Goal: Transaction & Acquisition: Purchase product/service

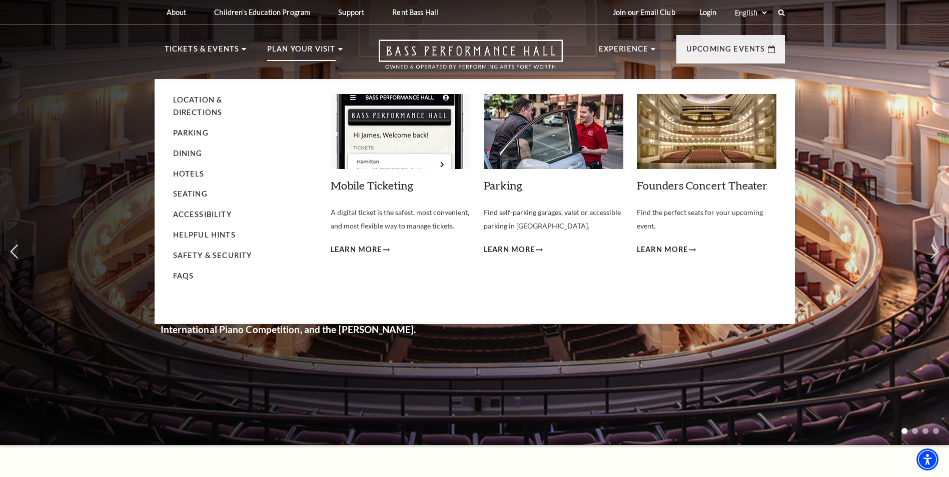
click at [331, 46] on p "Plan Your Visit" at bounding box center [301, 52] width 69 height 18
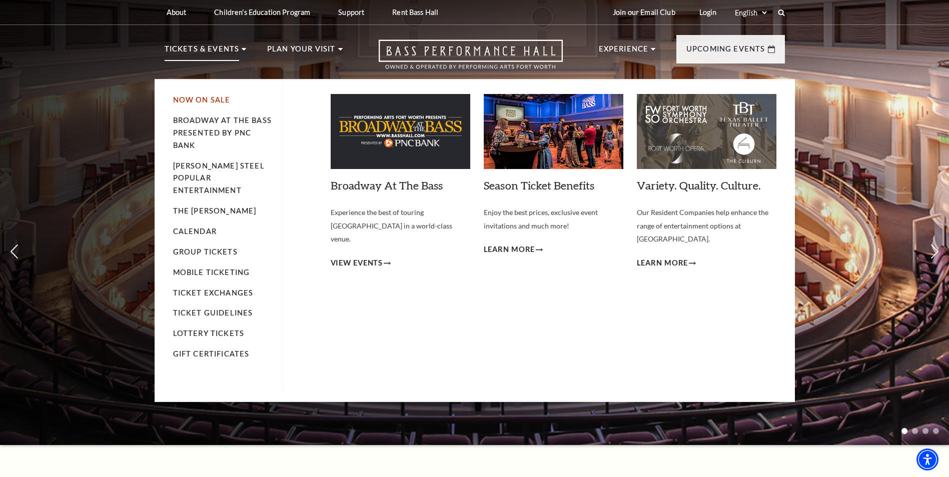
click at [216, 100] on link "Now On Sale" at bounding box center [202, 100] width 58 height 9
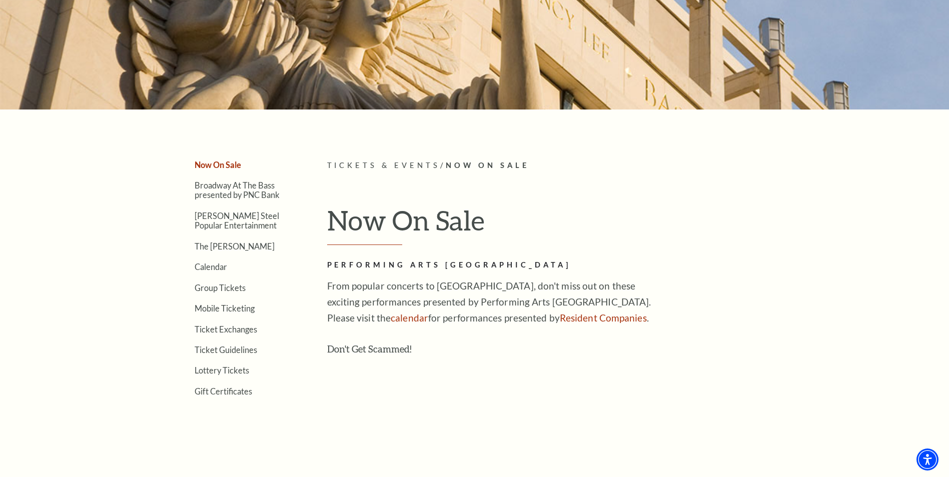
scroll to position [200, 0]
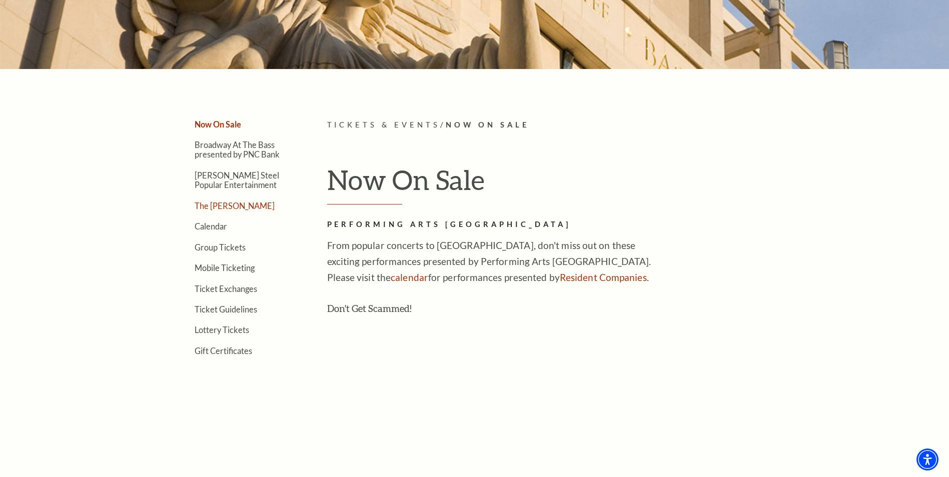
click at [230, 204] on link "The [PERSON_NAME]" at bounding box center [235, 206] width 80 height 10
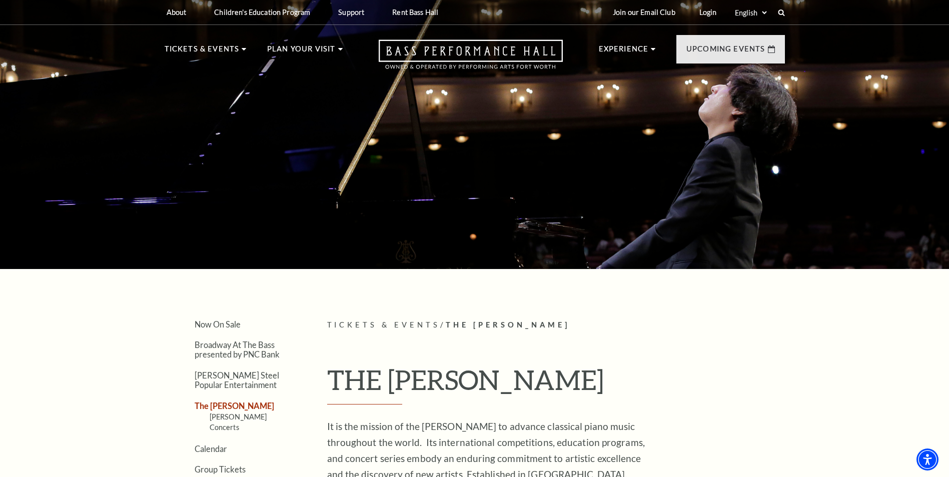
click at [789, 18] on div "About Performing Arts Fort Worth Bass Performance Hall Maddox Muse Center Resid…" at bounding box center [475, 12] width 640 height 25
click at [784, 13] on icon at bounding box center [781, 12] width 9 height 9
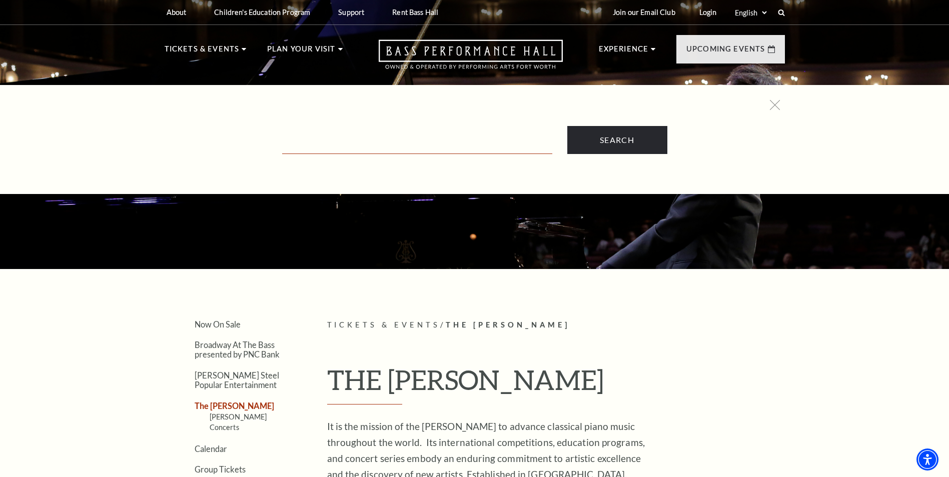
click at [377, 145] on input "Text field" at bounding box center [417, 144] width 270 height 21
type input "hamilton"
click at [567, 126] on input "Search" at bounding box center [617, 140] width 100 height 28
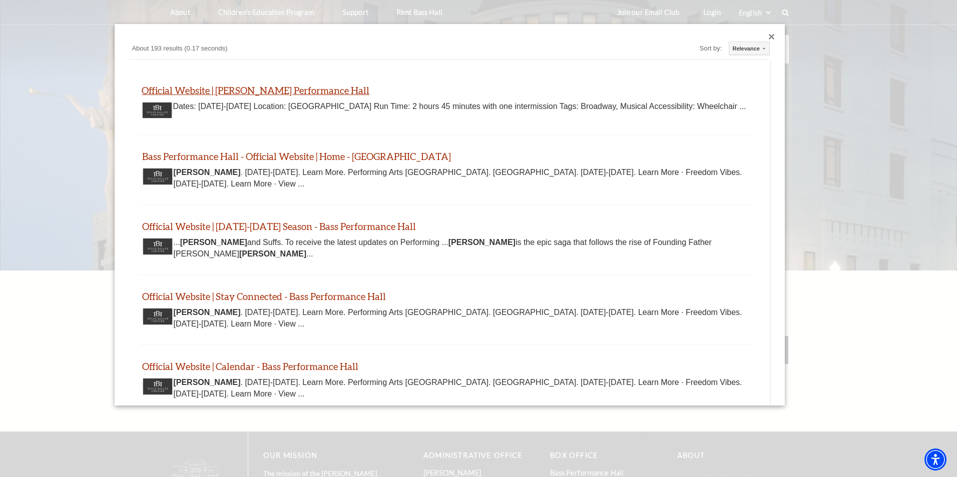
click at [341, 90] on link "Official Website | Hamilton - Bass Performance Hall" at bounding box center [256, 91] width 228 height 12
click at [314, 172] on div "Hamilton . July 14-26, 2026. Learn More. Performing Arts Fort Worth. Suffs. Aug…" at bounding box center [446, 178] width 601 height 23
click at [307, 240] on div "Official Website | 2025-2026 Season - Bass Performance Hall www.basshall.com ht…" at bounding box center [446, 240] width 613 height 39
click at [329, 232] on link "Official Website | 2025-2026 Season - Bass Performance Hall" at bounding box center [279, 227] width 274 height 12
click at [267, 181] on div "Hamilton . July 14-26, 2026. Learn More. Performing Arts Fort Worth. Suffs. Aug…" at bounding box center [446, 178] width 601 height 23
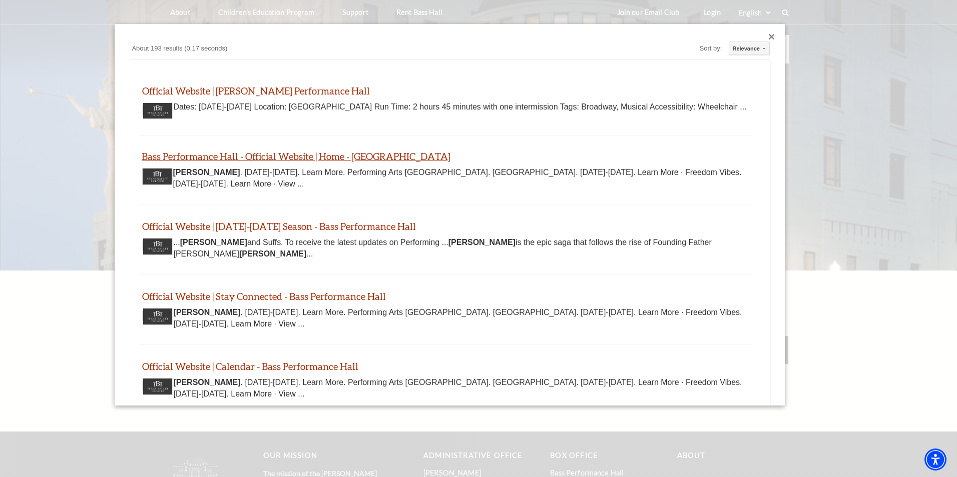
click at [279, 162] on link "Bass Performance Hall - Official Website | Home - Fort Worth" at bounding box center [296, 157] width 309 height 12
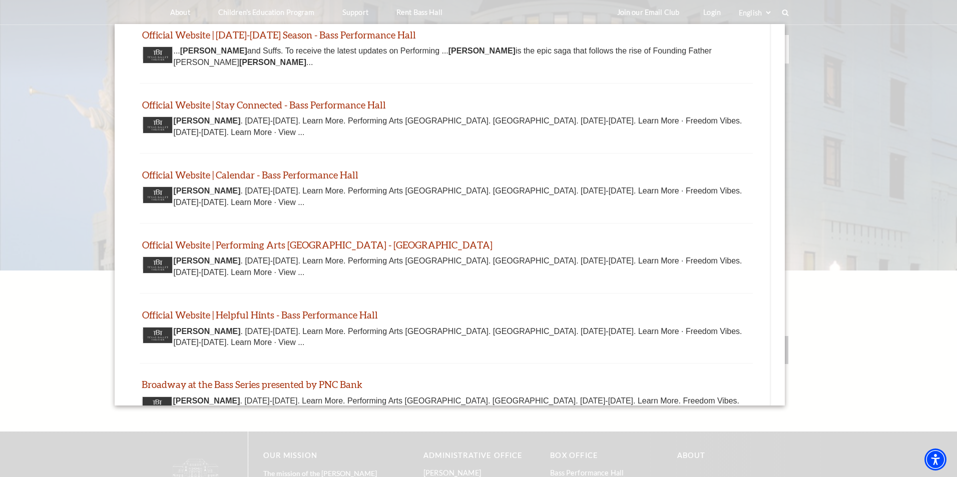
scroll to position [250, 0]
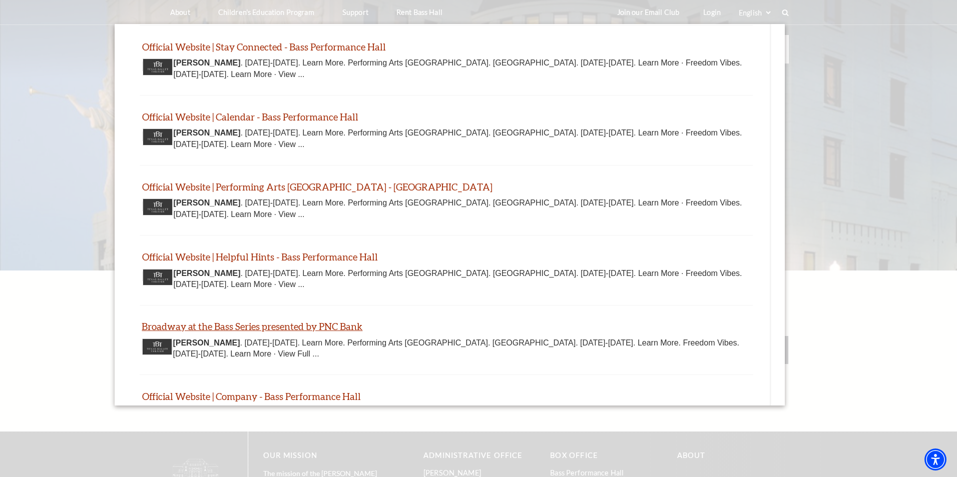
click at [310, 332] on link "Broadway at the Bass Series presented by PNC Bank" at bounding box center [252, 327] width 221 height 12
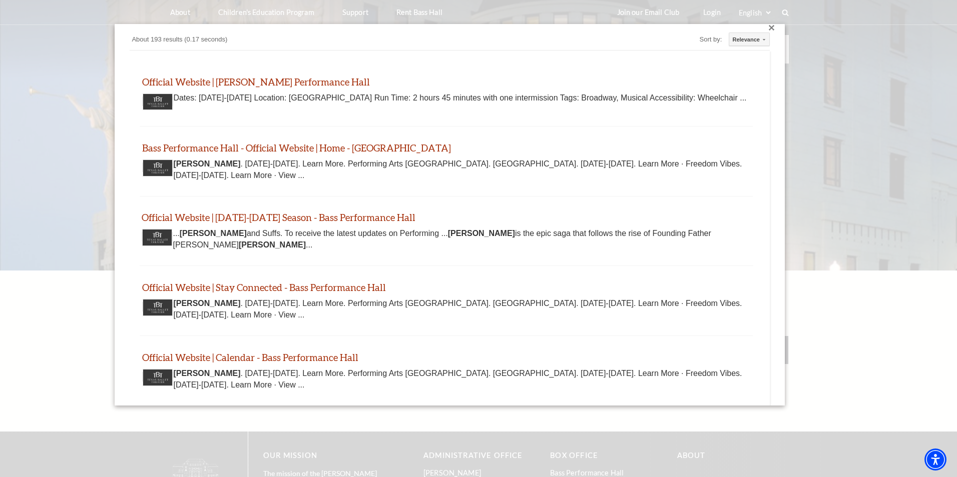
scroll to position [0, 0]
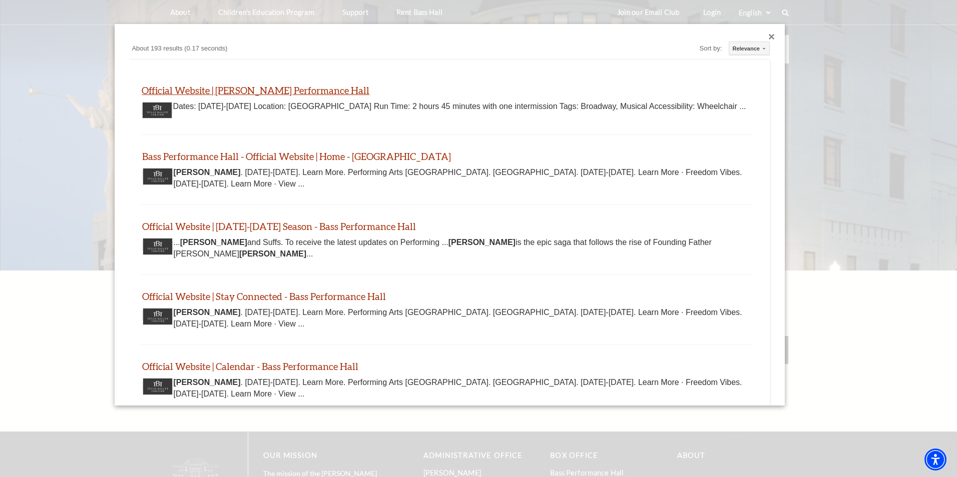
click at [252, 87] on link "Official Website | Hamilton - Bass Performance Hall" at bounding box center [256, 91] width 228 height 12
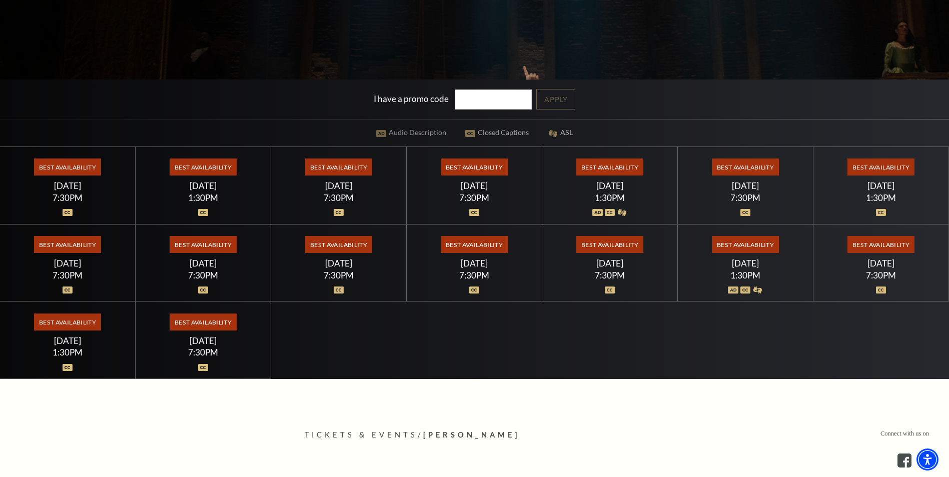
scroll to position [300, 0]
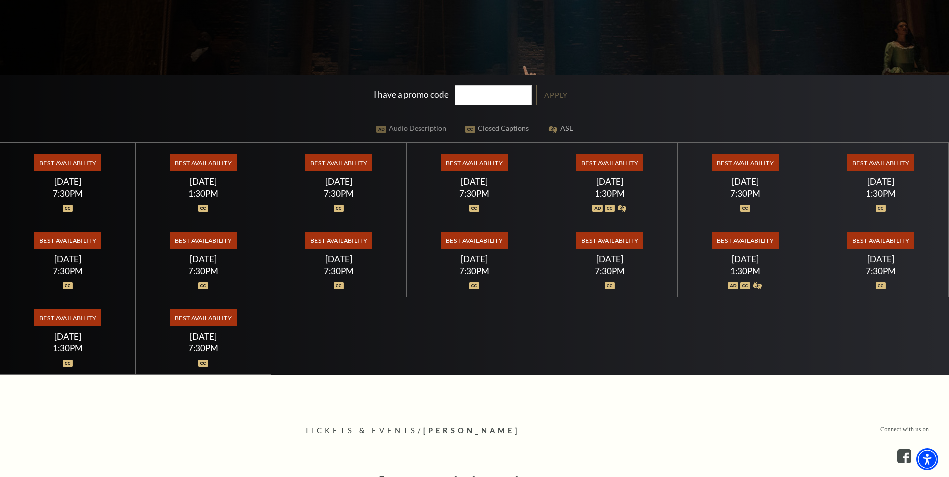
click at [218, 326] on span "Best Availability" at bounding box center [203, 318] width 67 height 17
click at [211, 319] on span "Best Availability" at bounding box center [203, 318] width 67 height 17
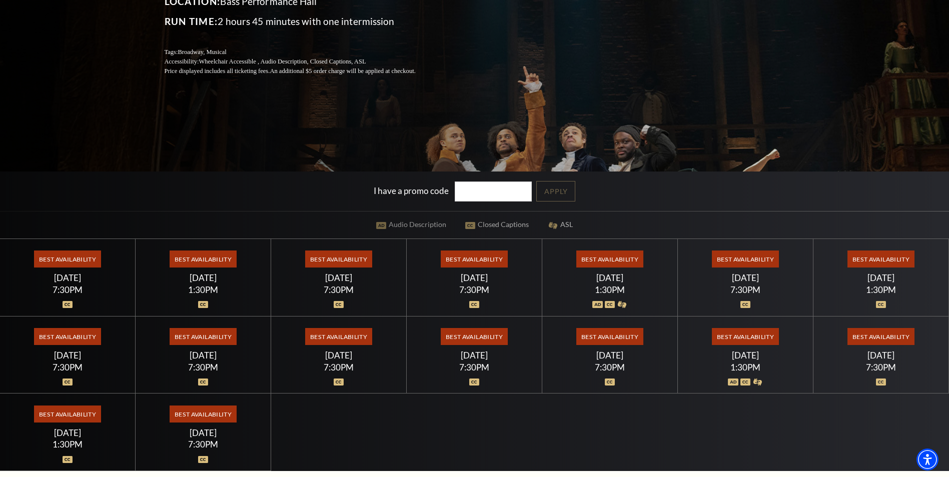
scroll to position [200, 0]
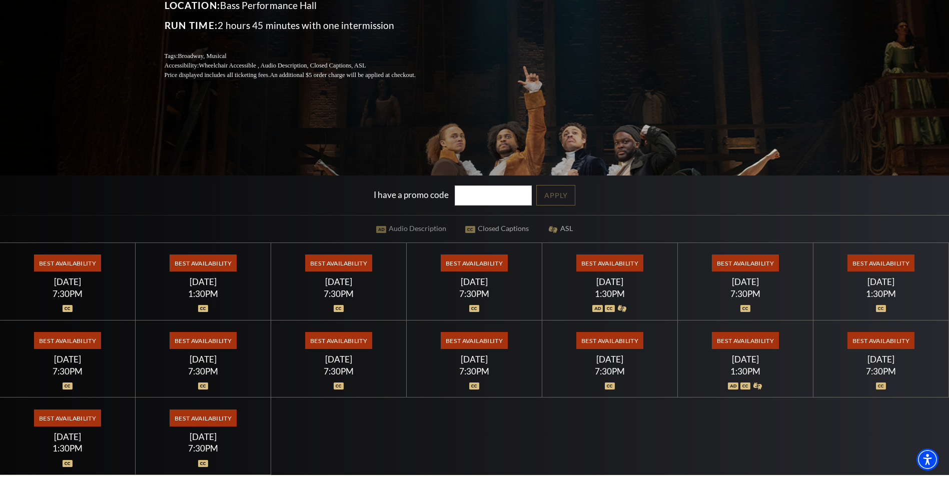
click at [491, 368] on div "7:30PM" at bounding box center [475, 371] width 112 height 9
click at [474, 347] on span "Best Availability" at bounding box center [474, 340] width 67 height 17
click at [428, 311] on div "Best Availability Friday July 17 7:30PM" at bounding box center [475, 282] width 136 height 78
click at [200, 267] on span "Best Availability" at bounding box center [203, 263] width 67 height 17
drag, startPoint x: 206, startPoint y: 284, endPoint x: 205, endPoint y: 300, distance: 16.0
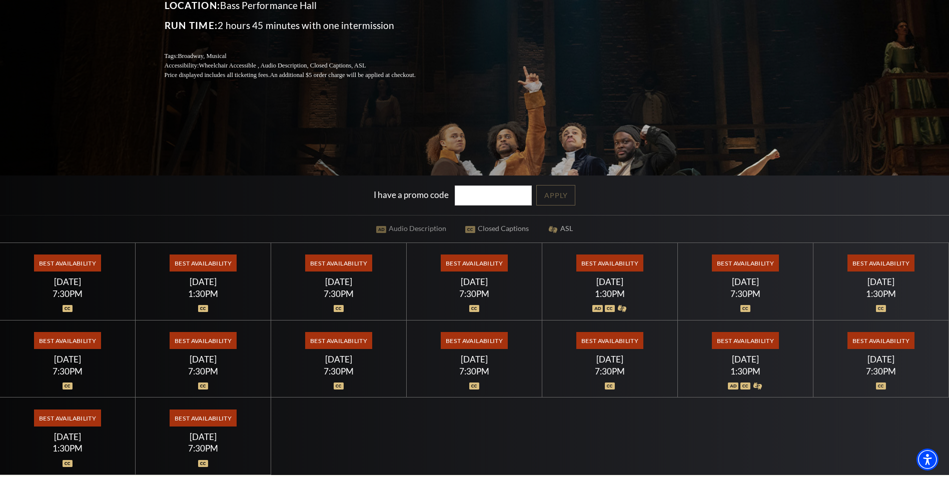
click at [206, 284] on div "Thursday July 16" at bounding box center [204, 282] width 112 height 11
click at [205, 304] on div at bounding box center [204, 303] width 112 height 10
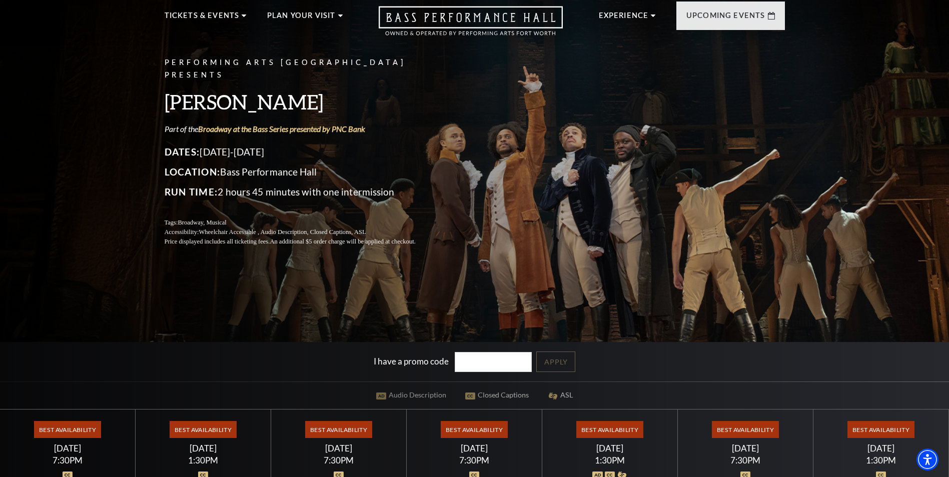
scroll to position [0, 0]
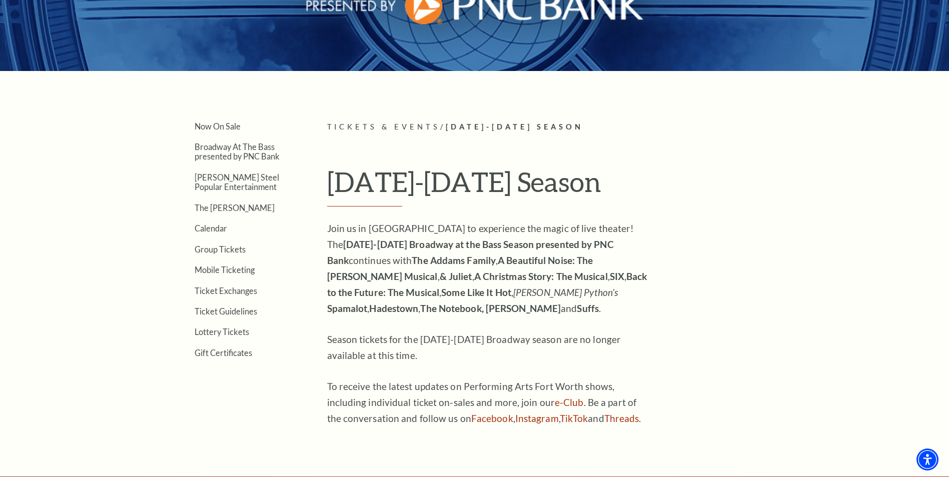
scroll to position [150, 0]
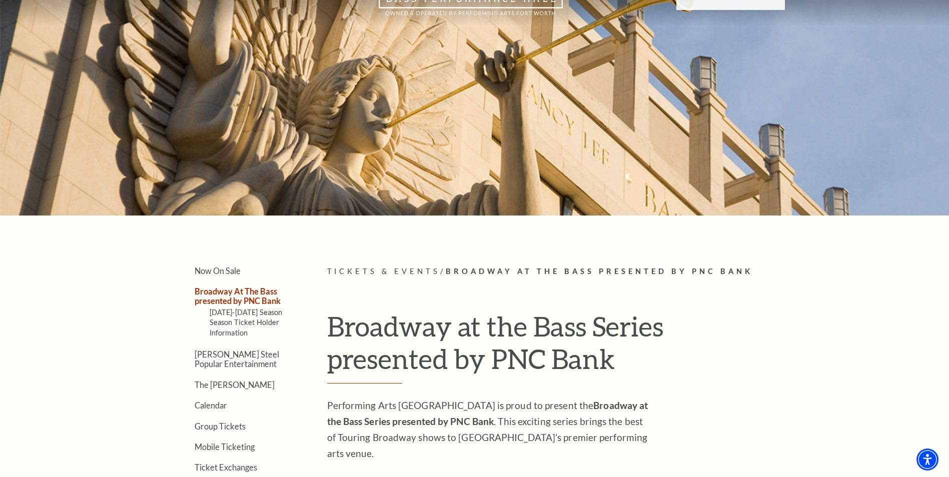
scroll to position [50, 0]
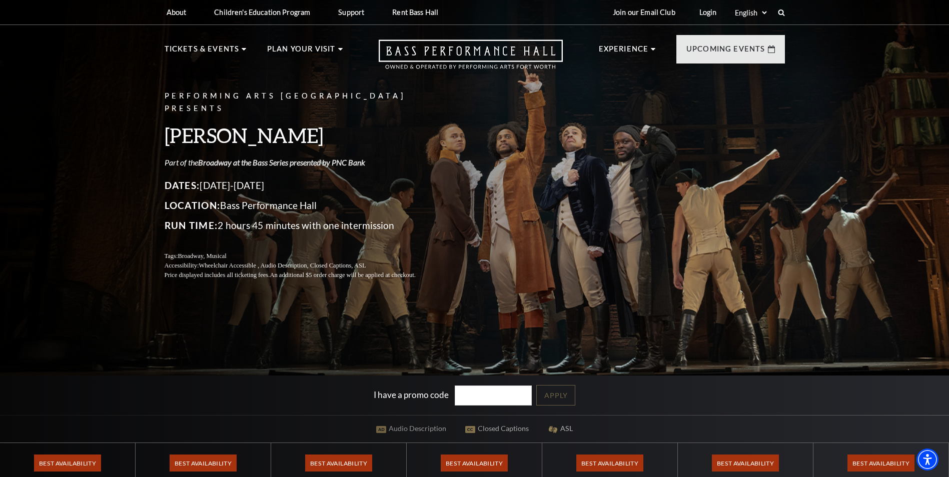
click at [298, 158] on link "Broadway at the Bass Series presented by PNC Bank" at bounding box center [281, 163] width 167 height 10
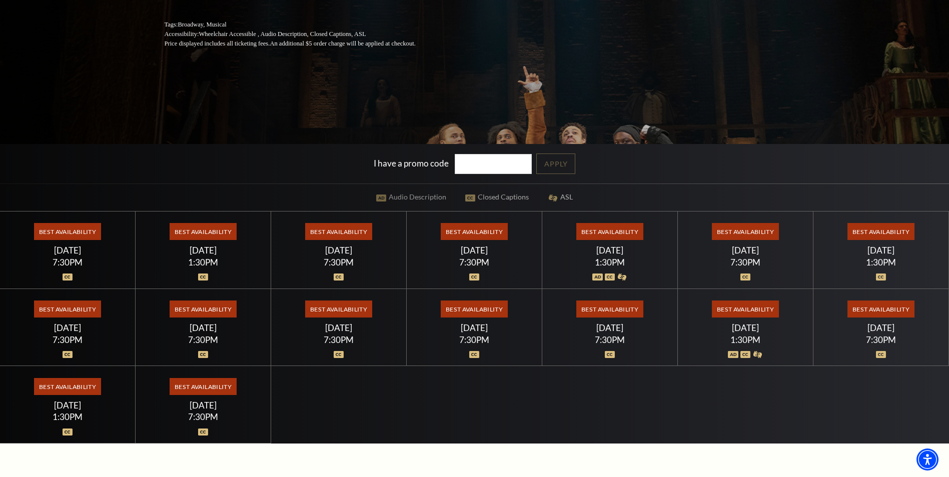
scroll to position [250, 0]
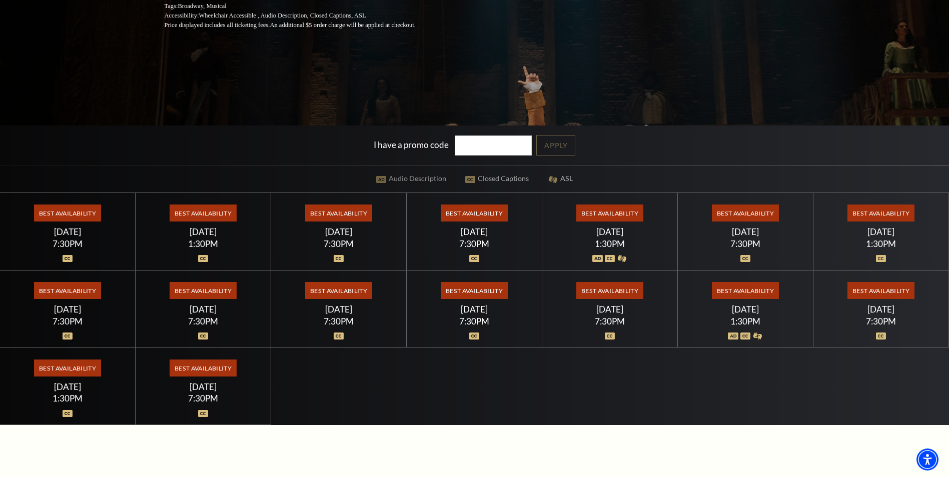
click at [320, 211] on span "Best Availability" at bounding box center [338, 213] width 67 height 17
click at [179, 245] on div "1:30PM" at bounding box center [204, 244] width 112 height 9
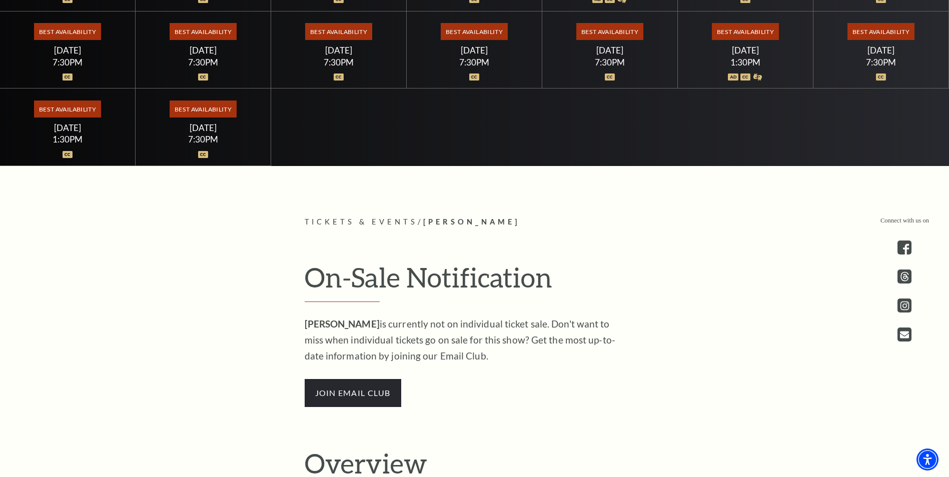
scroll to position [400, 0]
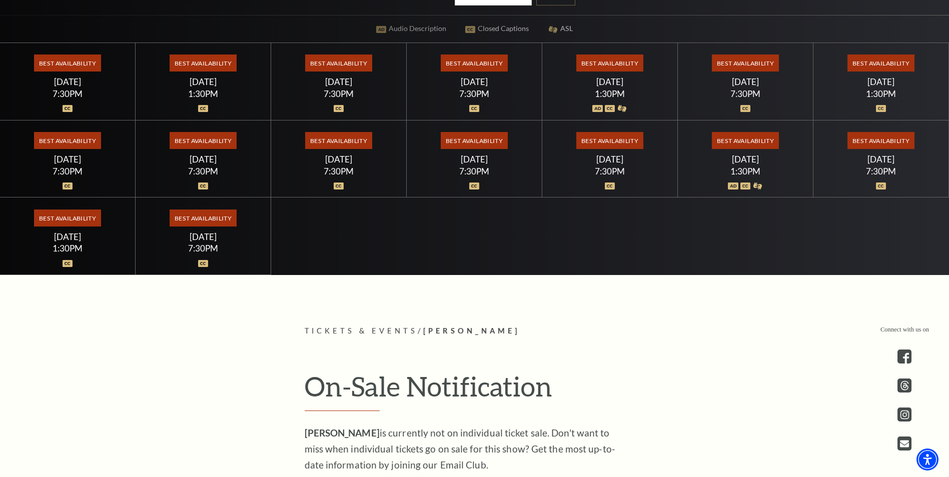
click at [595, 165] on div "Best Availability Friday July 24 7:30PM" at bounding box center [610, 160] width 136 height 78
click at [612, 145] on span "Best Availability" at bounding box center [609, 140] width 67 height 17
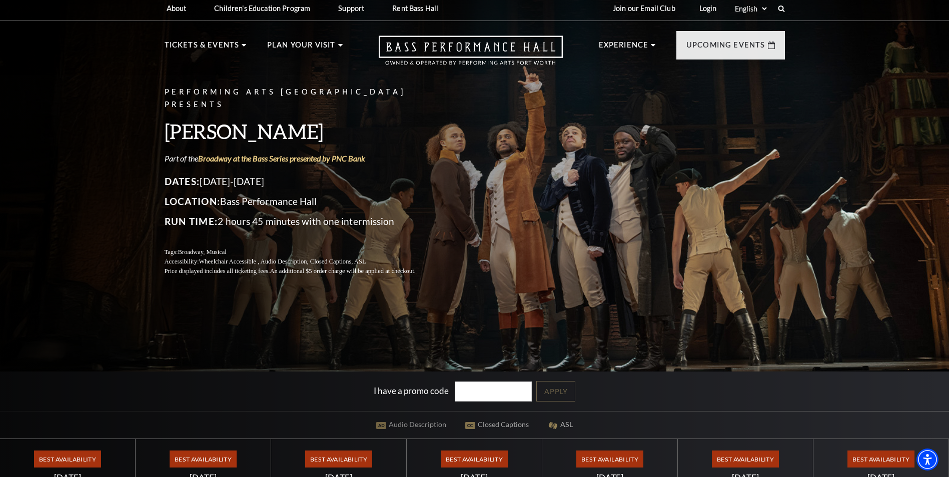
scroll to position [0, 0]
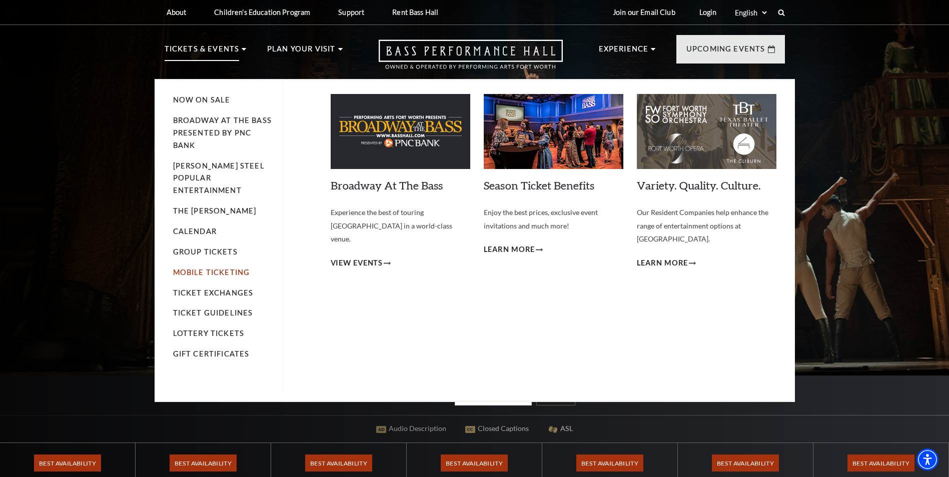
click at [219, 268] on link "Mobile Ticketing" at bounding box center [211, 272] width 77 height 9
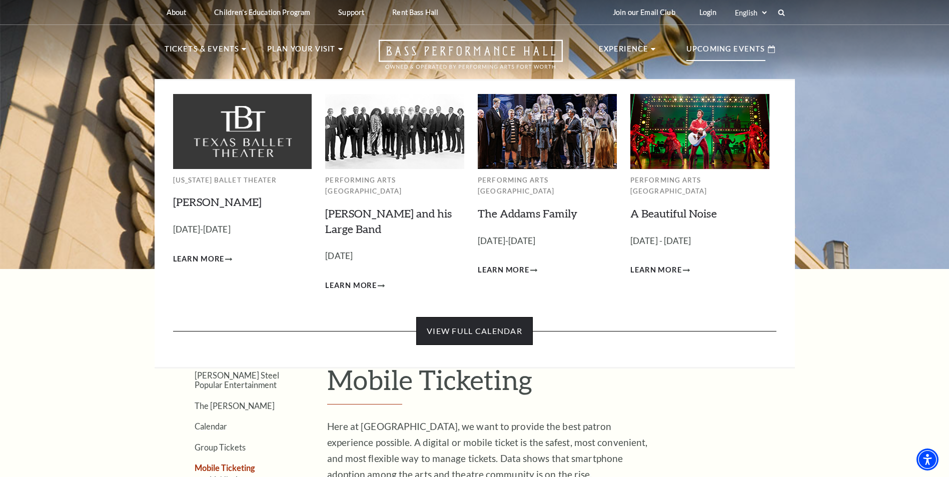
click at [473, 326] on link "View Full Calendar" at bounding box center [474, 331] width 117 height 28
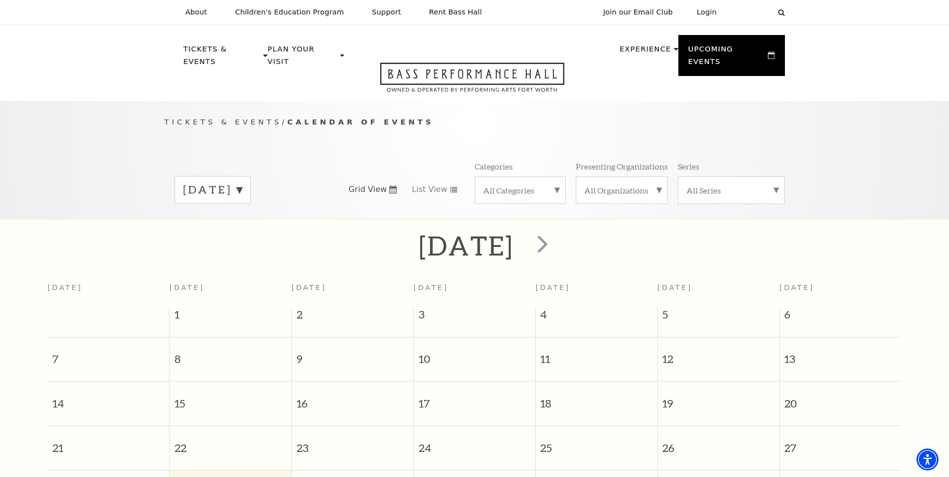
click at [242, 182] on label "September 2025" at bounding box center [212, 190] width 59 height 16
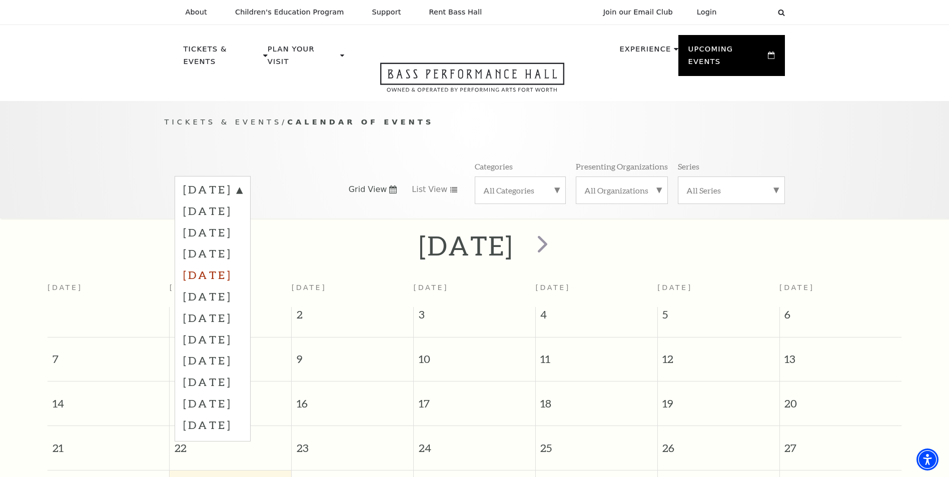
click at [230, 266] on label "January 2026" at bounding box center [212, 275] width 59 height 22
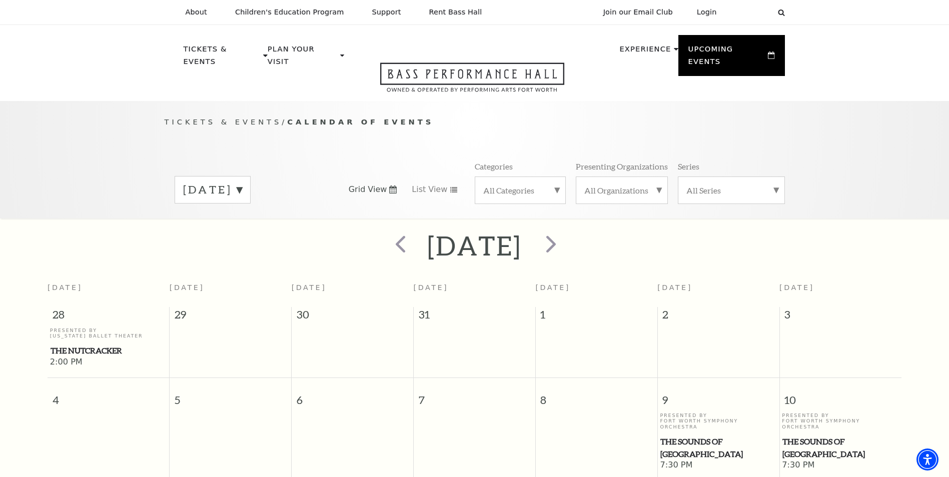
click at [242, 182] on label "January 2026" at bounding box center [212, 190] width 59 height 16
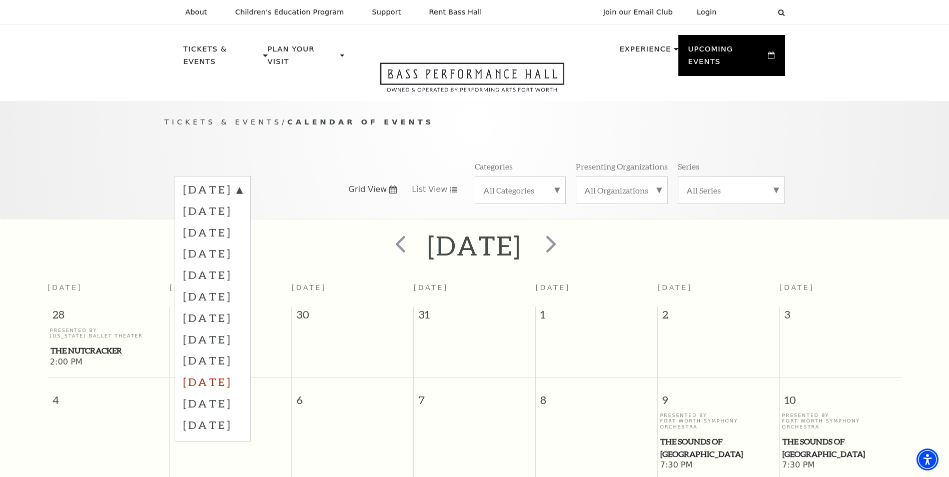
click at [239, 371] on label "June 2026" at bounding box center [212, 382] width 59 height 22
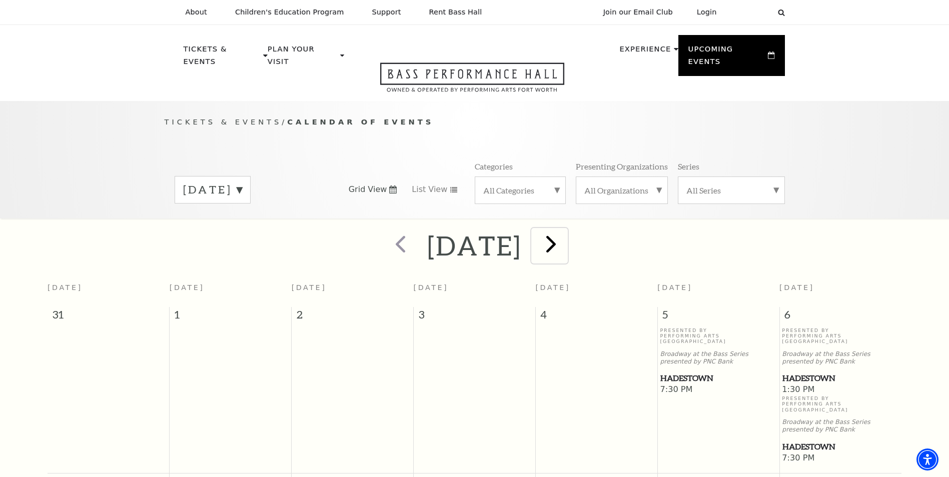
click at [565, 236] on span "next" at bounding box center [551, 244] width 29 height 29
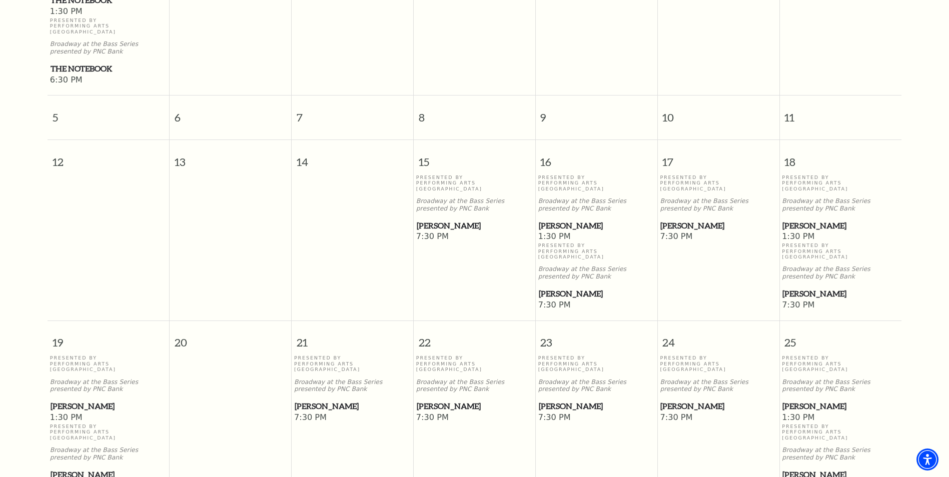
scroll to position [389, 0]
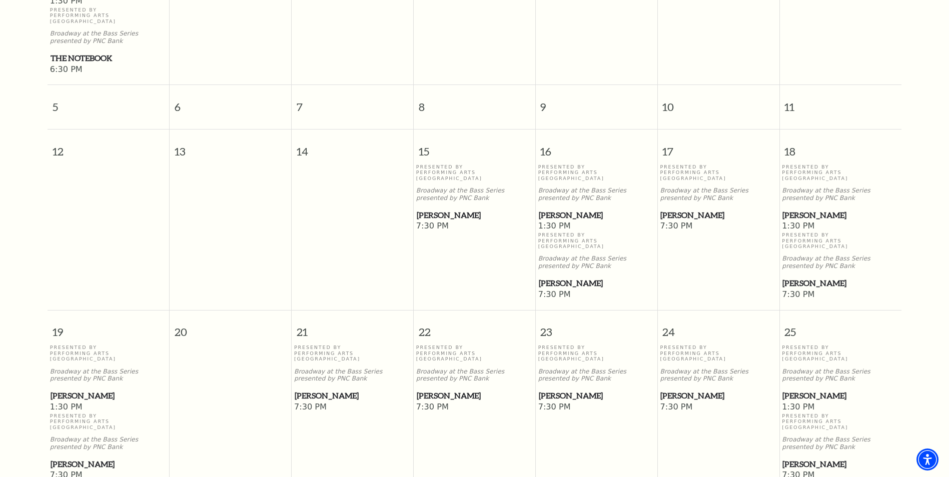
drag, startPoint x: 450, startPoint y: 164, endPoint x: 456, endPoint y: 174, distance: 11.2
click at [450, 187] on p "Broadway at the Bass Series presented by PNC Bank" at bounding box center [474, 194] width 117 height 15
click at [451, 209] on span "[PERSON_NAME]" at bounding box center [475, 215] width 116 height 13
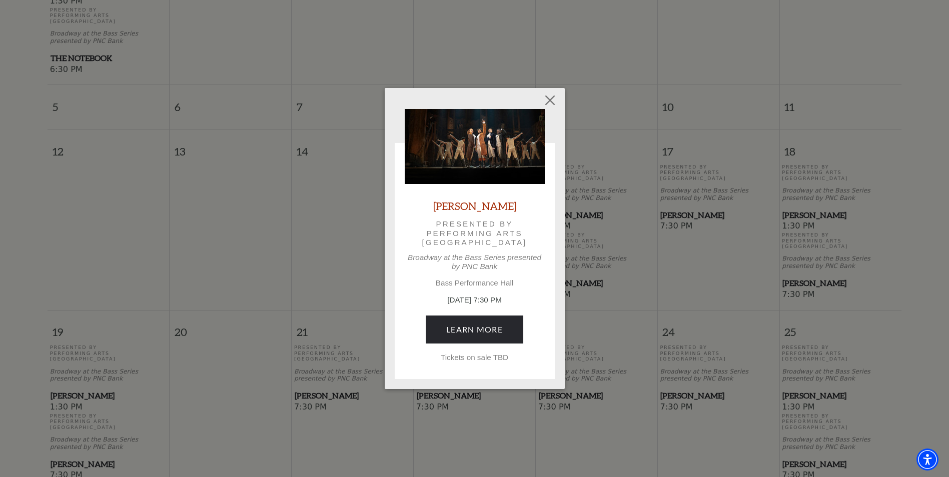
click at [657, 285] on div "Empty heading Hamilton Presented by Performing Arts Fort Worth Broadway at the …" at bounding box center [474, 238] width 949 height 477
click at [551, 102] on button "Close" at bounding box center [549, 100] width 19 height 19
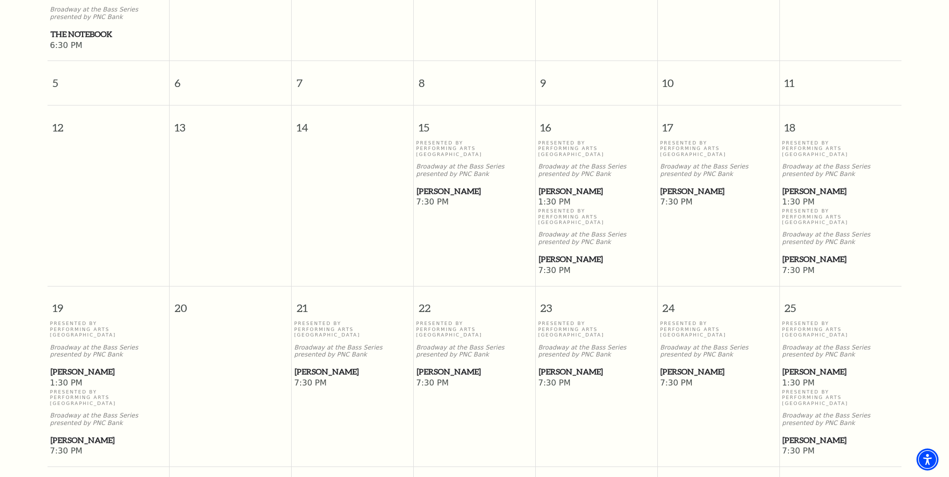
scroll to position [539, 0]
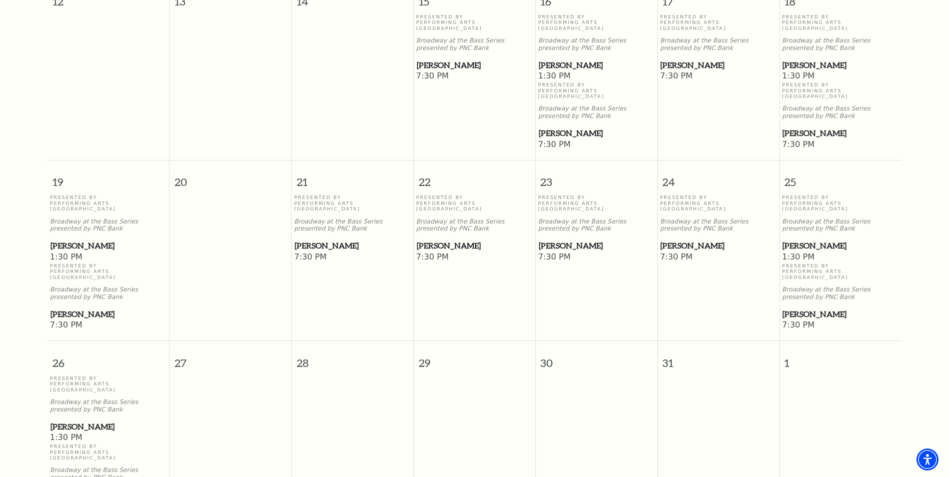
click at [799, 308] on span "[PERSON_NAME]" at bounding box center [841, 314] width 116 height 13
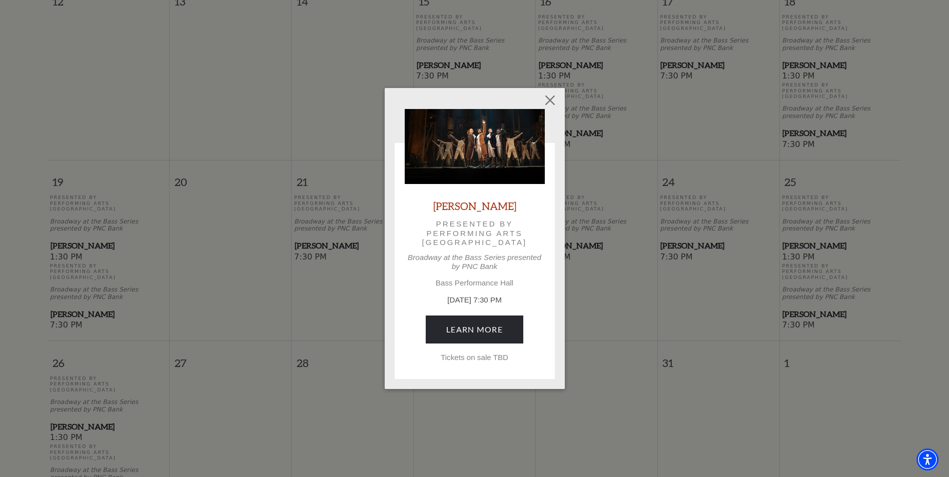
click at [825, 284] on div "Empty heading Hamilton Presented by Performing Arts Fort Worth Broadway at the …" at bounding box center [474, 238] width 949 height 477
click at [550, 101] on button "Close" at bounding box center [549, 100] width 19 height 19
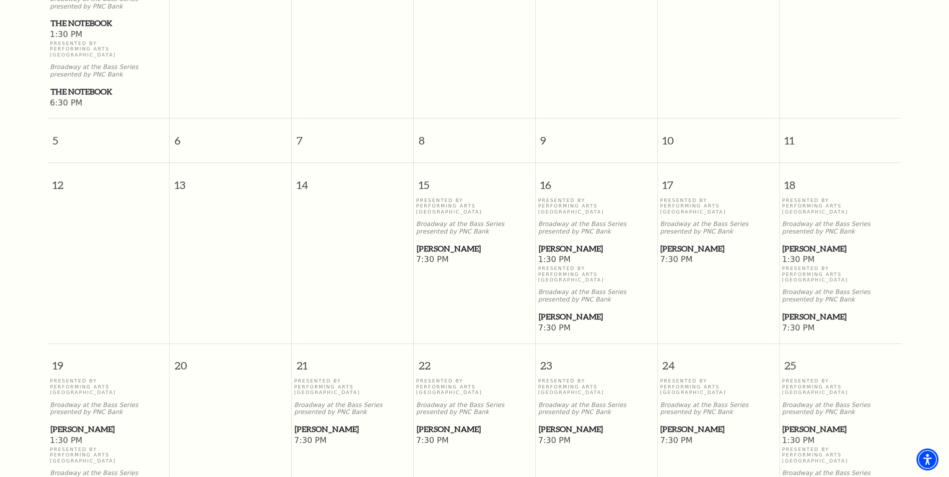
scroll to position [339, 0]
